Goal: Information Seeking & Learning: Learn about a topic

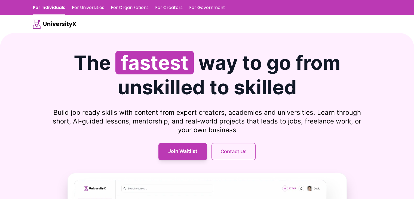
click at [98, 5] on link "For Universities" at bounding box center [88, 7] width 32 height 15
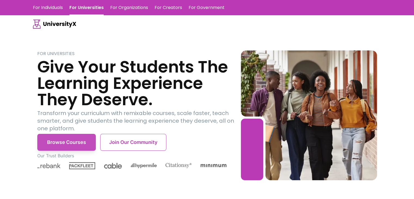
click at [69, 144] on button "Browse Courses" at bounding box center [66, 142] width 59 height 17
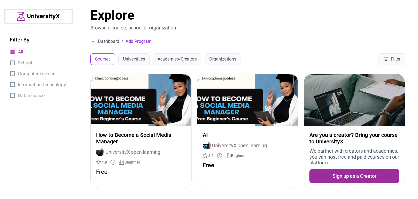
click at [69, 144] on div "Filter By All School Computer science Information technology Data science" at bounding box center [38, 99] width 77 height 199
click at [139, 58] on button "Universities" at bounding box center [133, 58] width 31 height 11
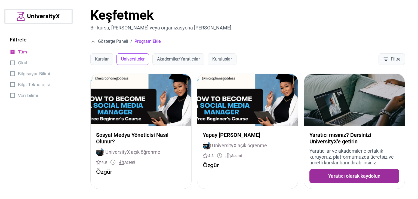
click at [336, 45] on div "Keşfetmek Bir kursa, okula veya organizasyona göz atın. Gösterge Paneli / Progr…" at bounding box center [247, 37] width 341 height 74
click at [402, 35] on div "Keşfetmek Bir kursa, okula veya organizasyona göz atın. Gösterge Paneli / Progr…" at bounding box center [247, 37] width 341 height 74
click at [192, 56] on font "Akademiler/Yaratıcılar" at bounding box center [178, 58] width 43 height 5
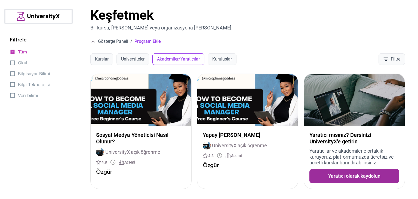
click at [26, 63] on font "Okul" at bounding box center [22, 62] width 9 height 5
click at [24, 52] on font "Tüm" at bounding box center [22, 51] width 9 height 5
click at [23, 62] on font "Okul" at bounding box center [22, 62] width 9 height 5
click at [220, 57] on font "Kuruluşlar" at bounding box center [222, 58] width 20 height 5
click at [131, 62] on button "Üniversiteler" at bounding box center [133, 58] width 33 height 11
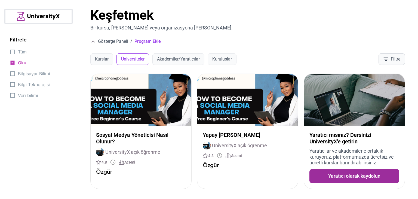
click at [396, 64] on button "Filtre" at bounding box center [392, 58] width 26 height 11
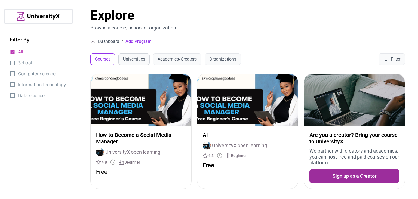
click at [137, 56] on button "Universities" at bounding box center [133, 58] width 31 height 11
